Goal: Task Accomplishment & Management: Manage account settings

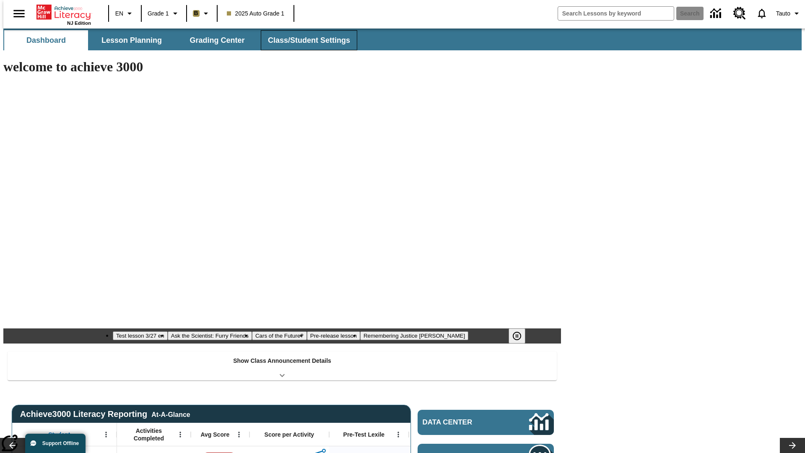
click at [304, 40] on button "Class/Student Settings" at bounding box center [309, 40] width 96 height 20
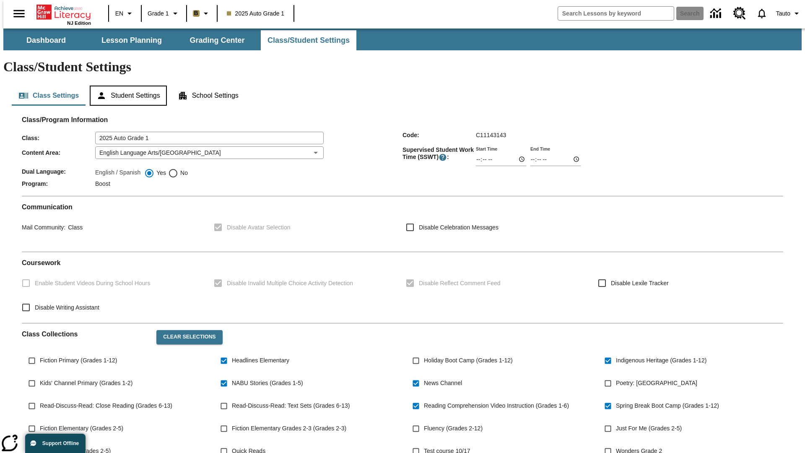
click at [126, 86] on button "Student Settings" at bounding box center [128, 96] width 77 height 20
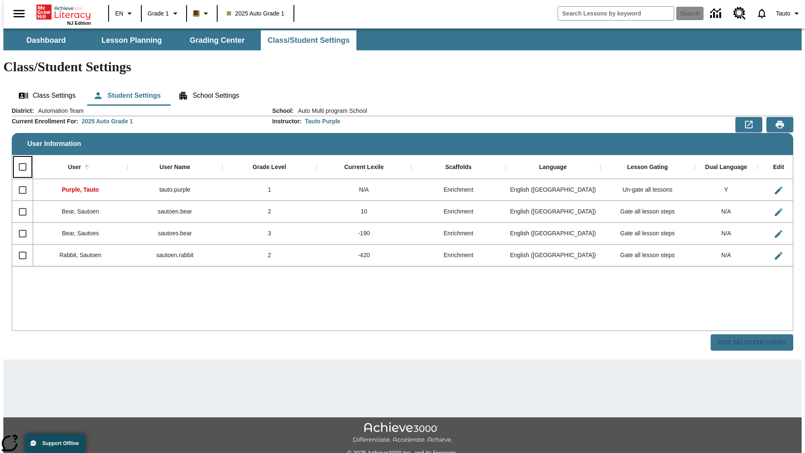
click at [19, 158] on input "Select all rows" at bounding box center [23, 167] width 18 height 18
checkbox input "true"
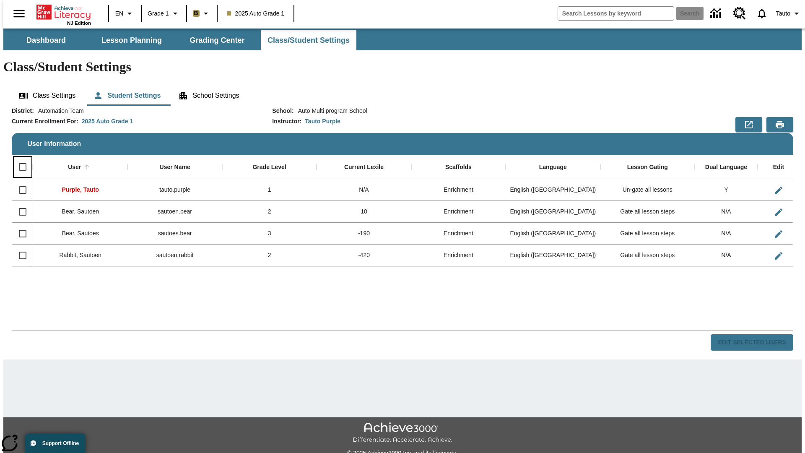
checkbox input "true"
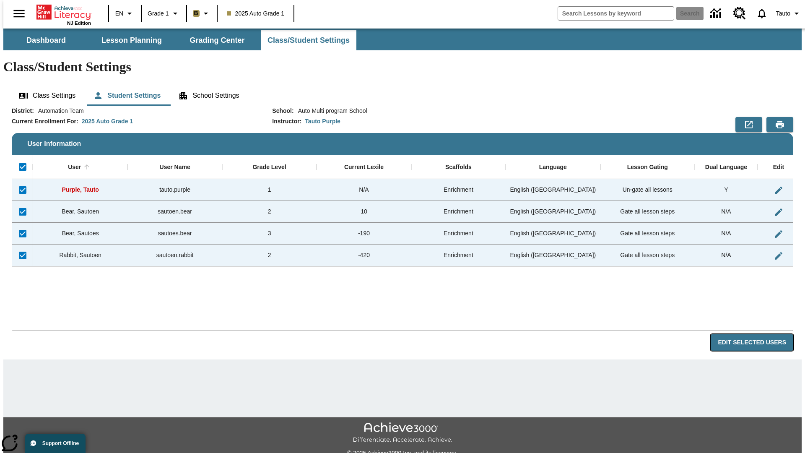
click at [758, 334] on button "Edit Selected Users" at bounding box center [752, 342] width 83 height 16
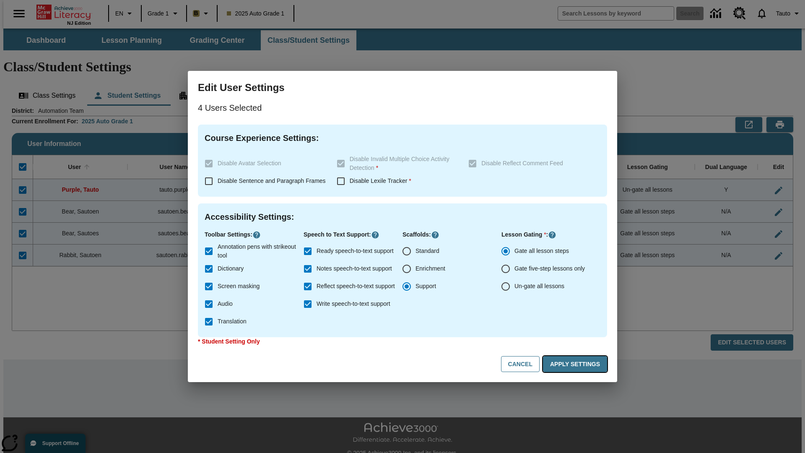
click at [576, 364] on button "Apply Settings" at bounding box center [575, 364] width 64 height 16
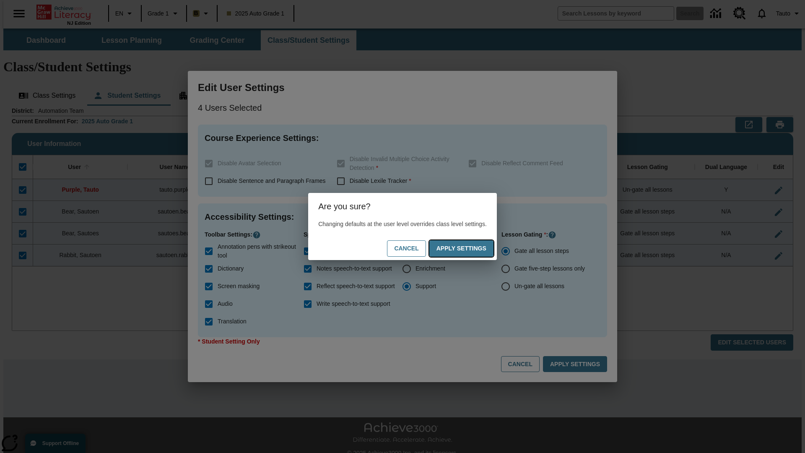
click at [470, 248] on button "Apply Settings" at bounding box center [461, 248] width 64 height 16
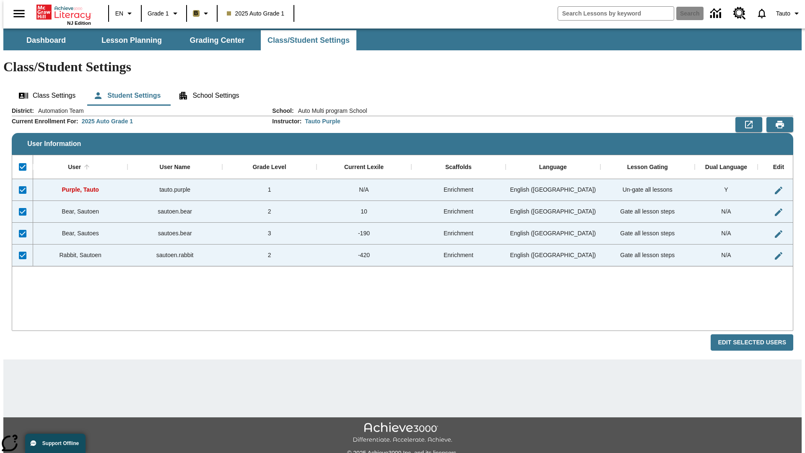
checkbox input "false"
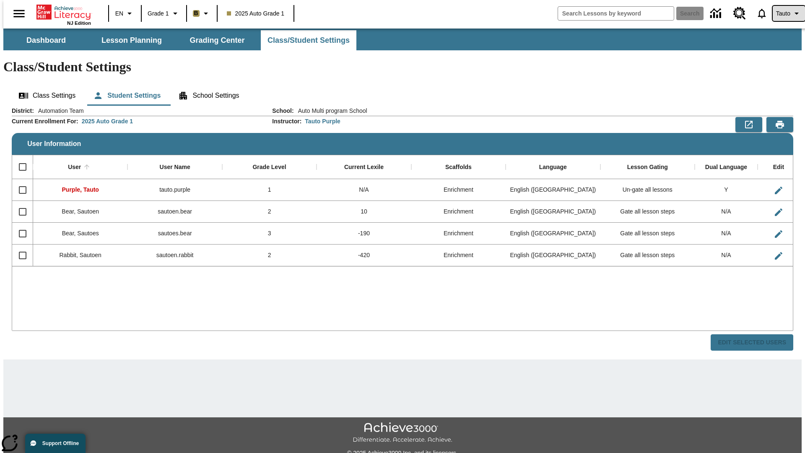
click at [784, 13] on span "Tauto" at bounding box center [783, 13] width 14 height 9
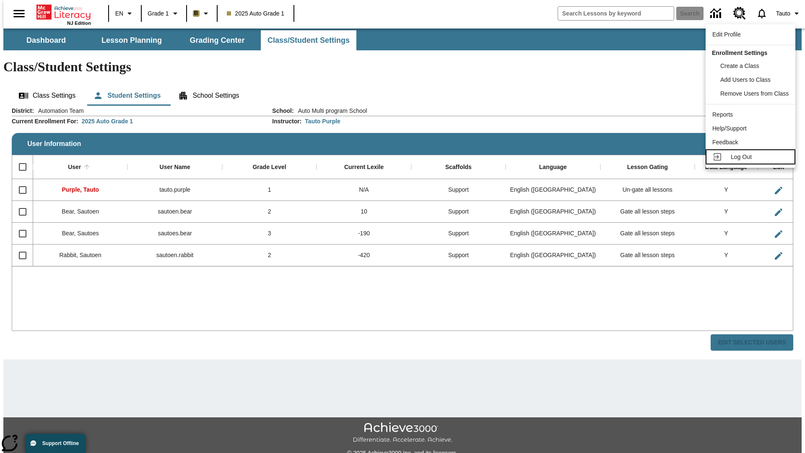
click at [752, 157] on span "Log Out" at bounding box center [741, 156] width 21 height 7
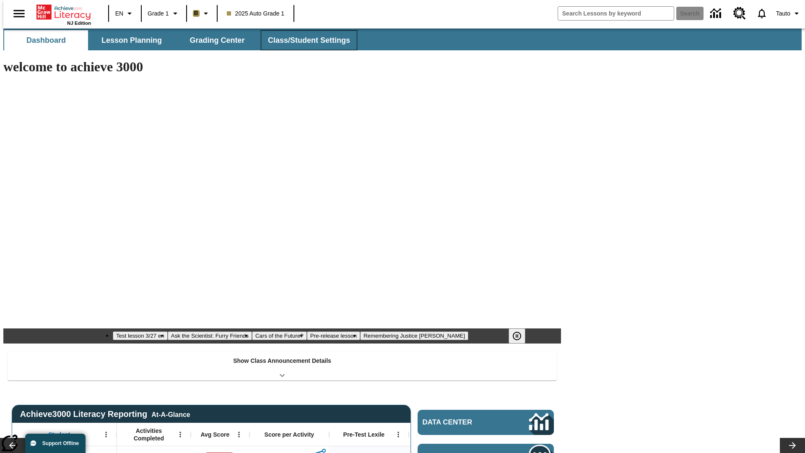
click at [304, 40] on button "Class/Student Settings" at bounding box center [309, 40] width 96 height 20
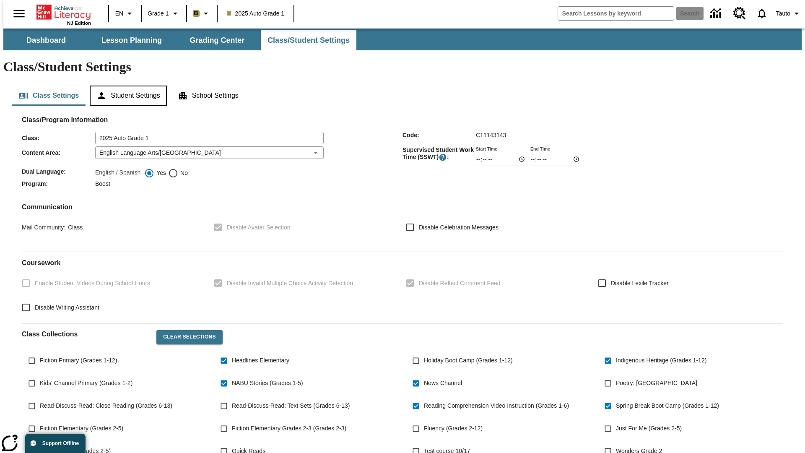
click at [126, 86] on button "Student Settings" at bounding box center [128, 96] width 77 height 20
